Goal: Transaction & Acquisition: Purchase product/service

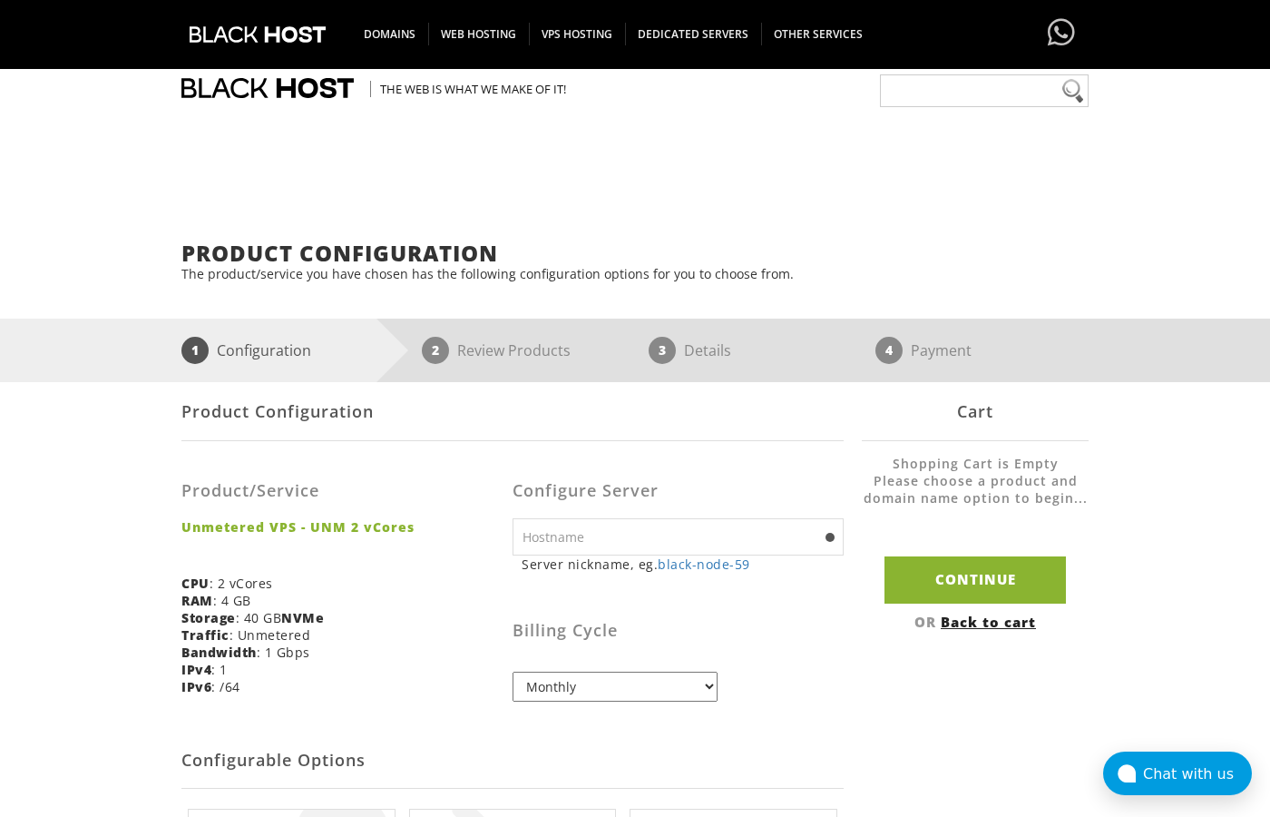
scroll to position [250, 0]
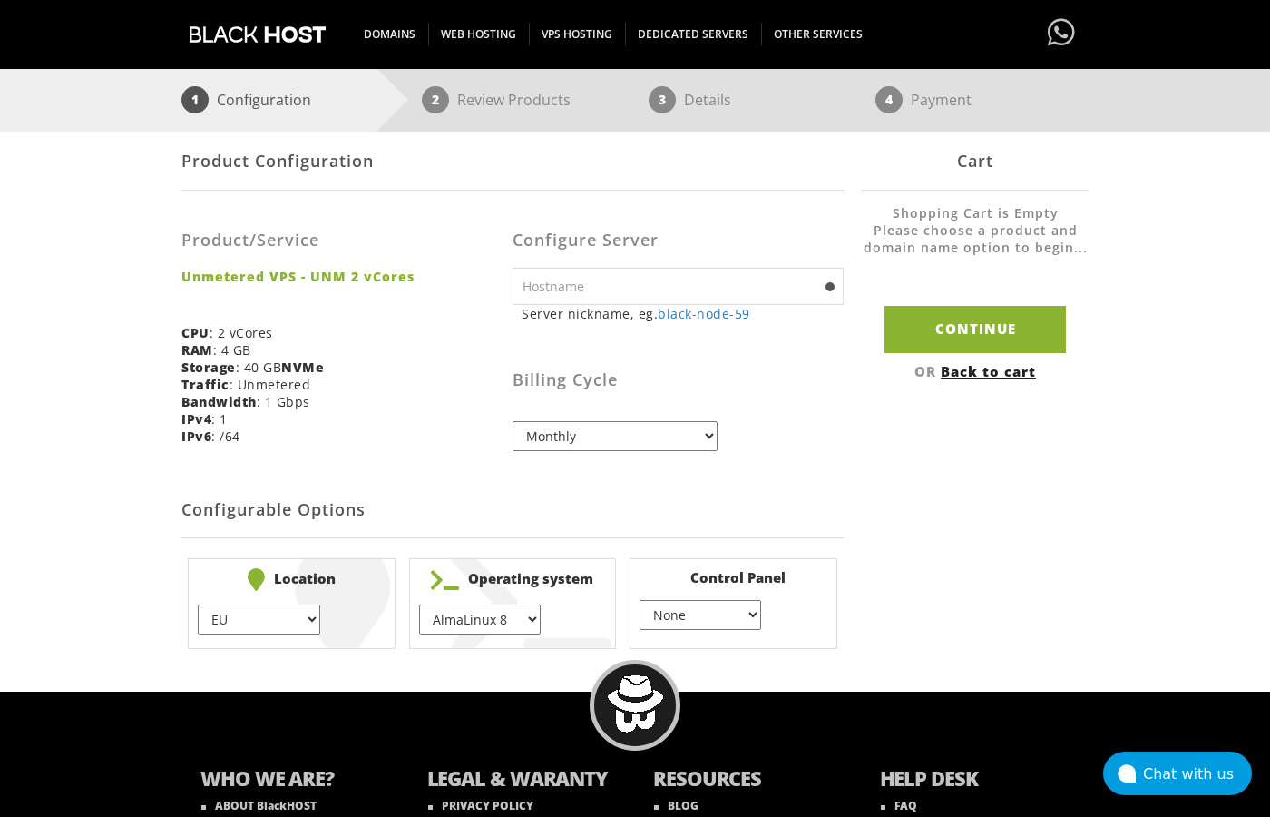
click at [198, 604] on select "EU } [GEOGRAPHIC_DATA] } [GEOGRAPHIC_DATA] } [GEOGRAPHIC_DATA] } [GEOGRAPHIC_DA…" at bounding box center [259, 619] width 122 height 30
click at [484, 672] on body "CAD CHF EUR GBP JPY MKD RUB USD Don't have an account? REGISTER Customer Login …" at bounding box center [635, 355] width 1270 height 1192
select select "1149"
click option "Ubuntu 20.04" at bounding box center [0, 0] width 0 height 0
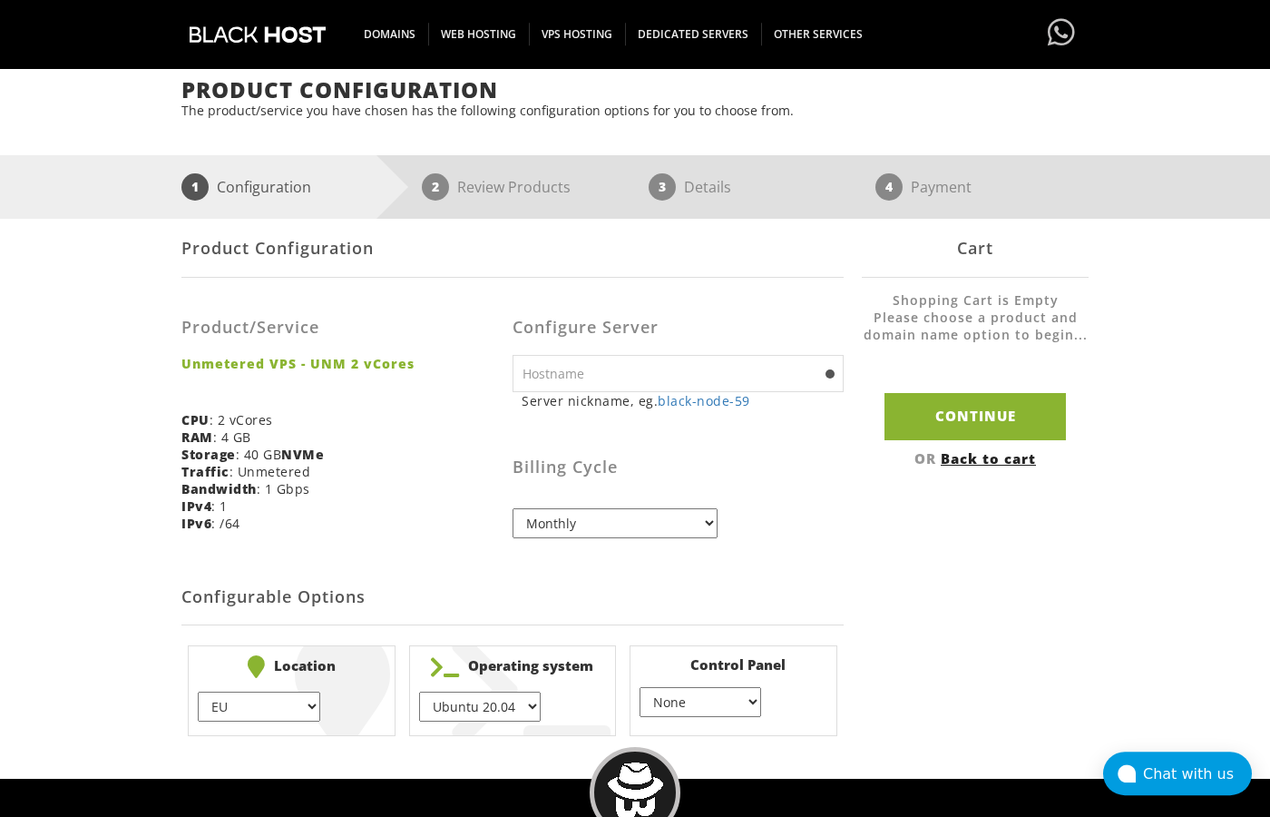
scroll to position [125, 0]
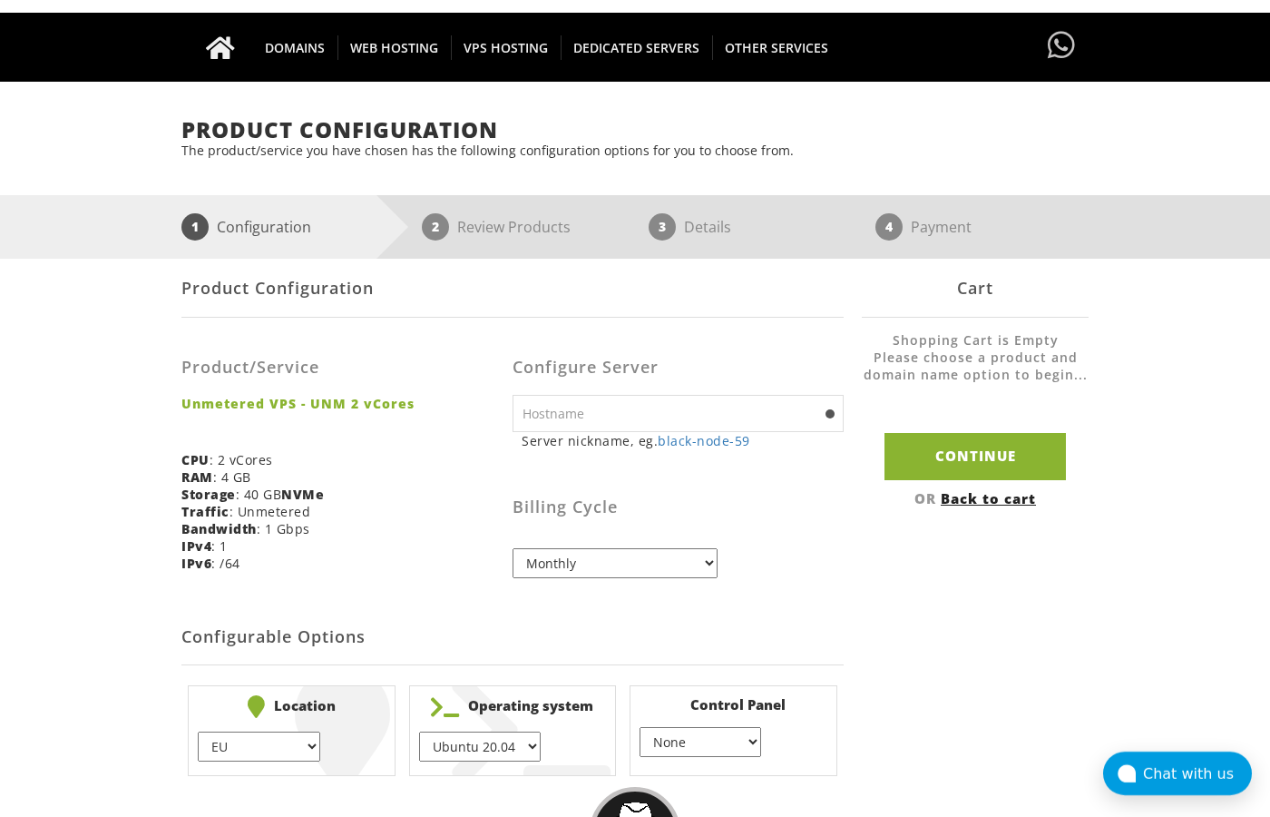
click at [969, 146] on p "The product/service you have chosen has the following configuration options for…" at bounding box center [634, 150] width 907 height 17
click at [513, 548] on select "Monthly Quarterly (Save: ~5%) Semi-Annually (Save: ~10%) Annually (Save: ~15%) …" at bounding box center [615, 563] width 205 height 30
click at [690, 576] on select "Monthly Quarterly (Save: ~5%) Semi-Annually (Save: ~10%) Annually (Save: ~15%) …" at bounding box center [615, 563] width 205 height 30
select select "quarterly"
click option "Quarterly (Save: ~5%)" at bounding box center [0, 0] width 0 height 0
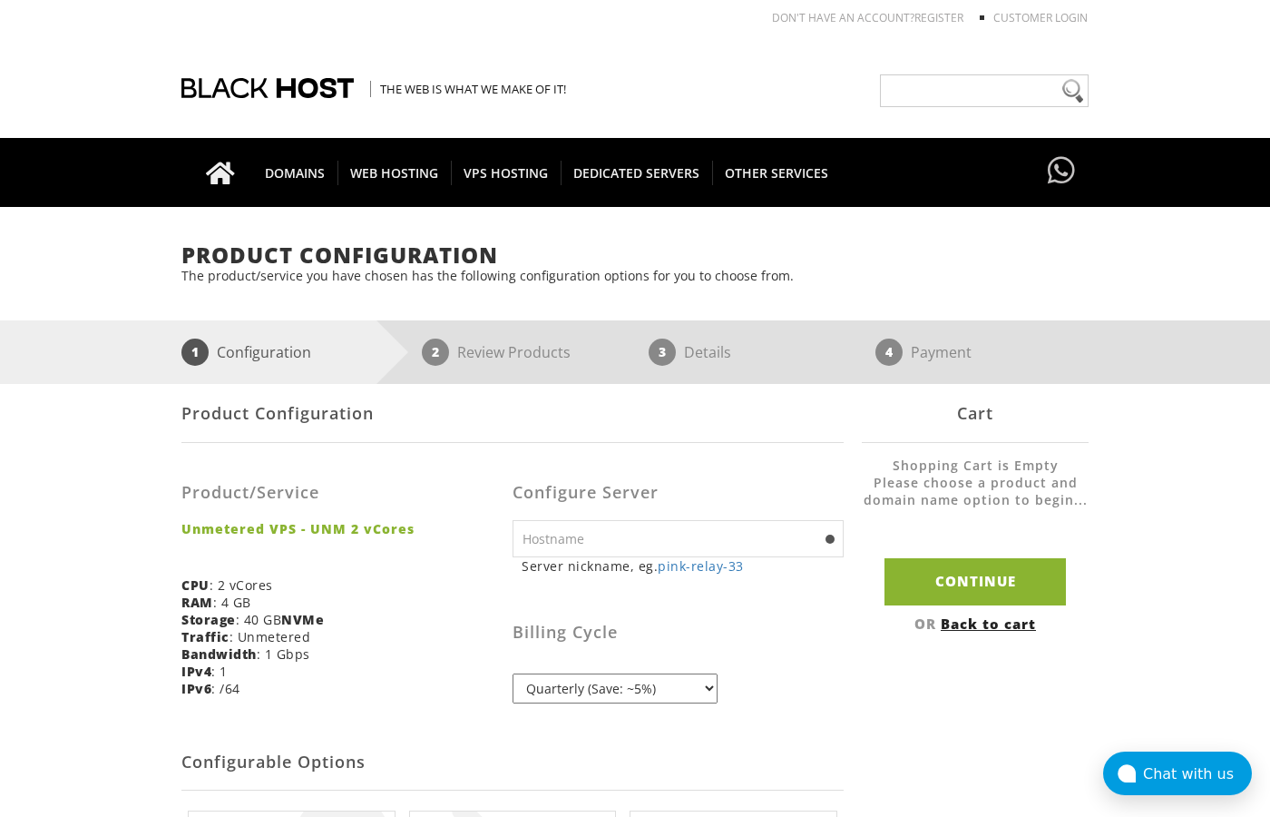
click at [846, 480] on div "Product Configuration Product/Service Unmetered VPS - UNM 2 vCores CPU : 2 vCor…" at bounding box center [634, 646] width 907 height 524
